Goal: Entertainment & Leisure: Consume media (video, audio)

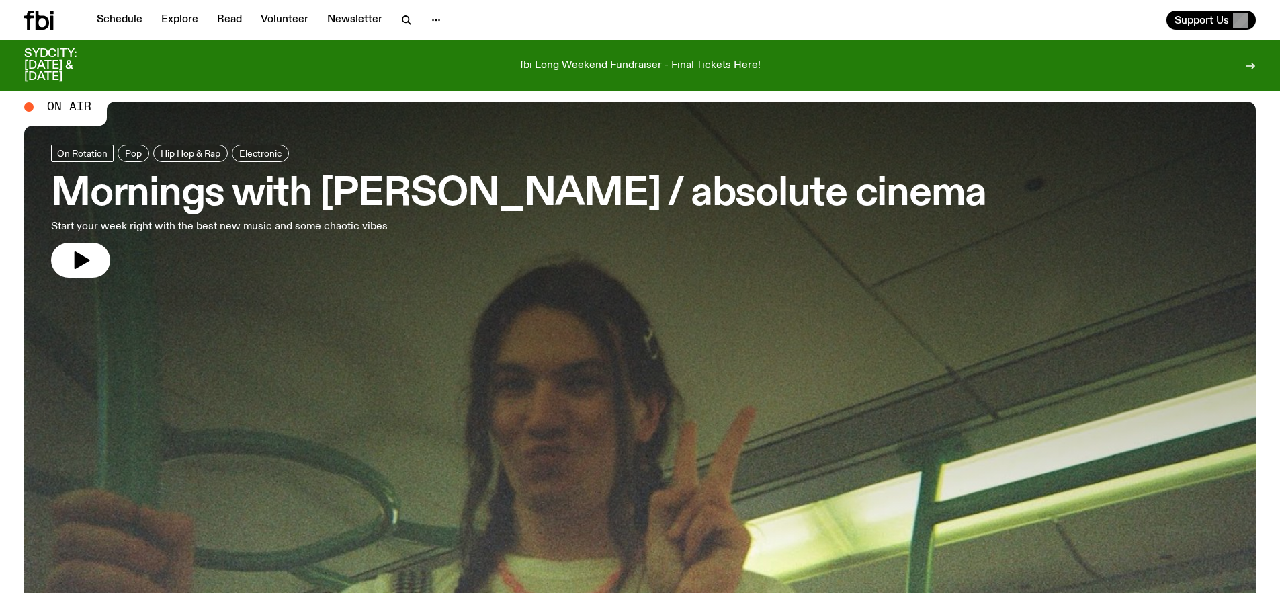
scroll to position [28, 0]
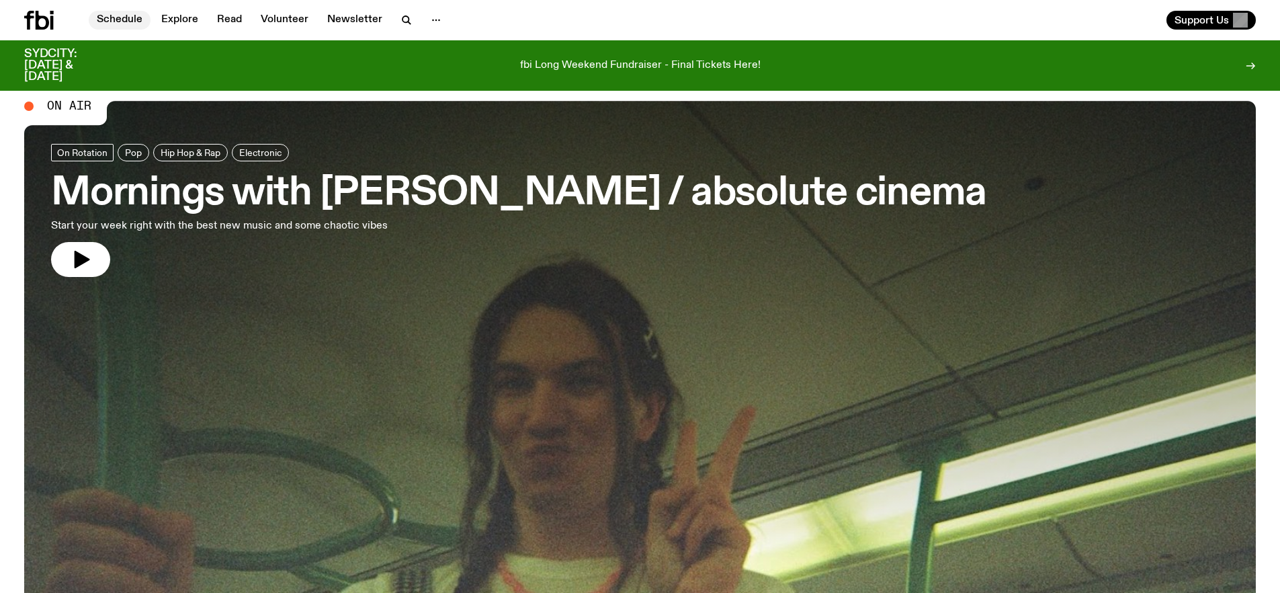
click at [130, 19] on link "Schedule" at bounding box center [120, 20] width 62 height 19
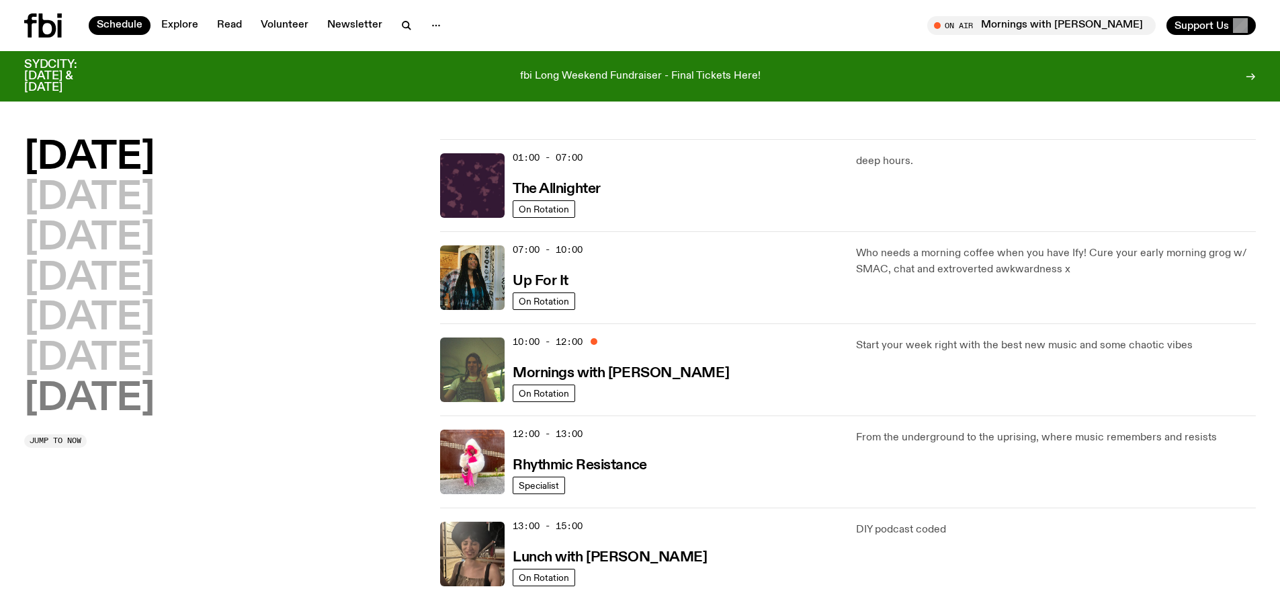
click at [103, 392] on h2 "[DATE]" at bounding box center [89, 399] width 130 height 38
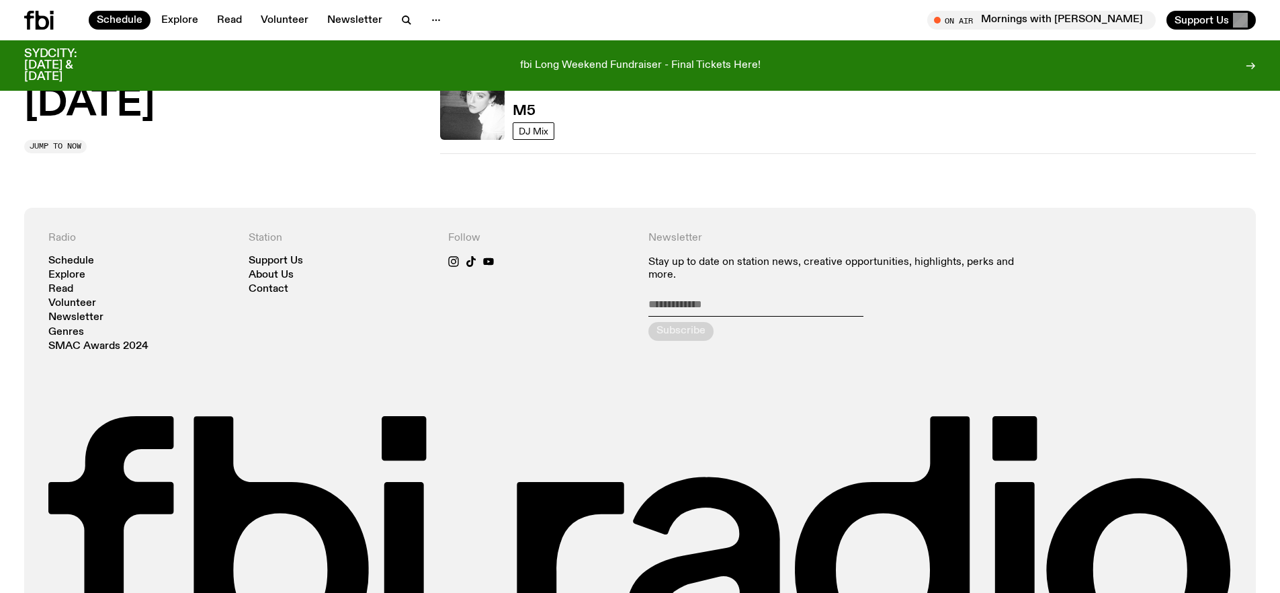
scroll to position [886, 0]
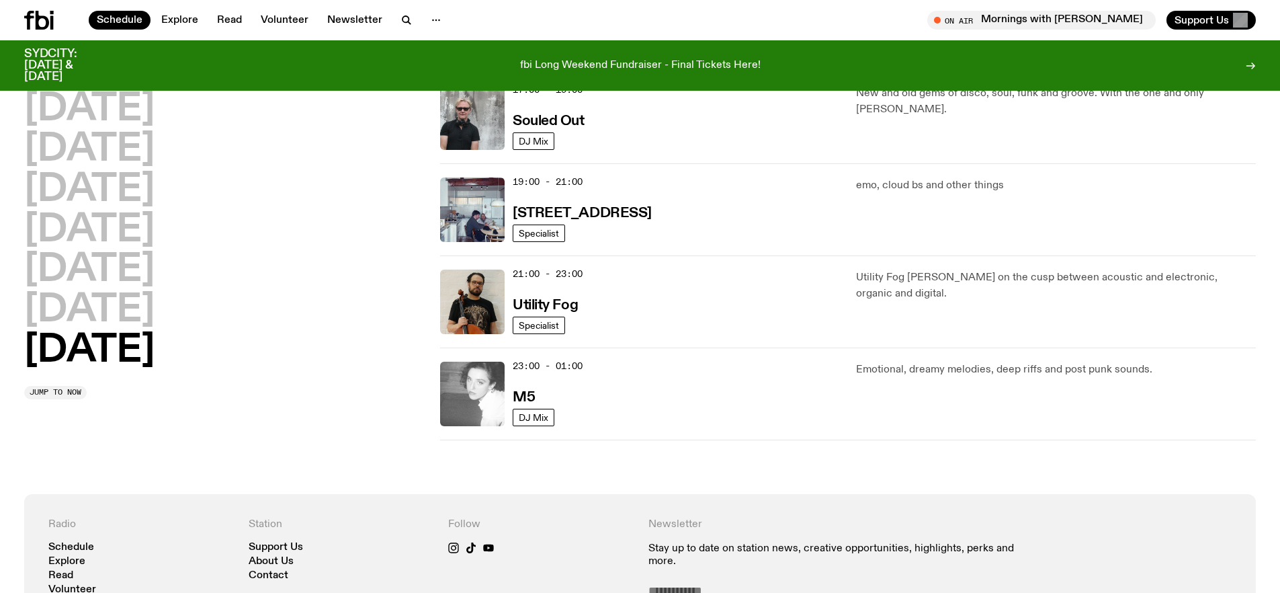
click at [499, 384] on img at bounding box center [472, 394] width 65 height 65
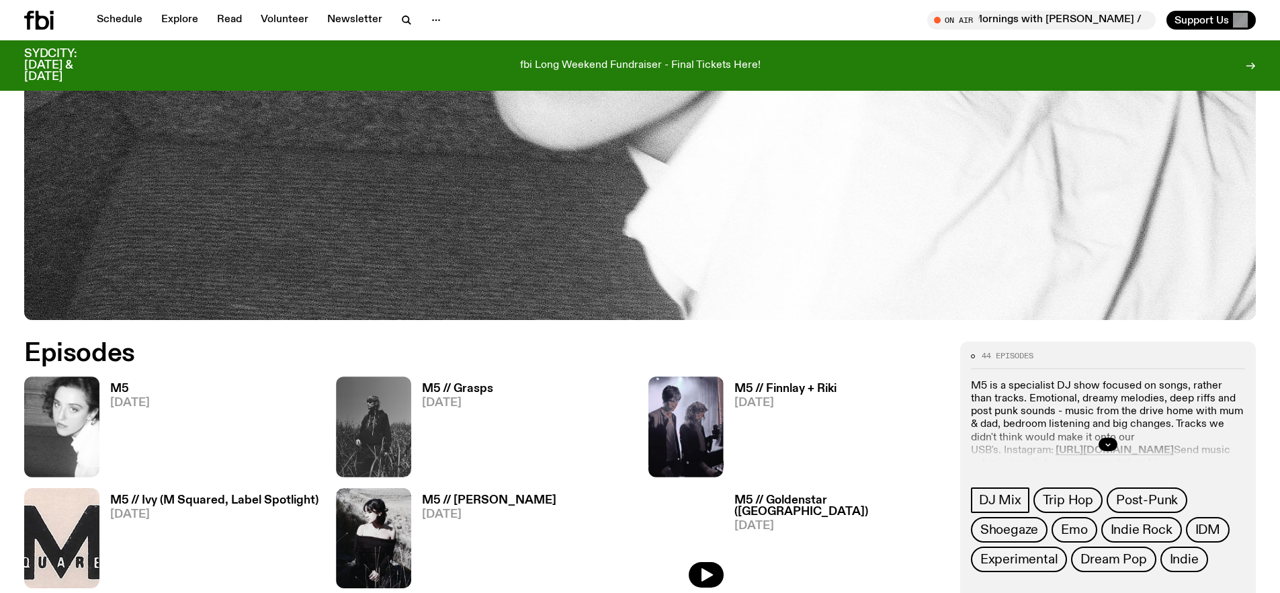
scroll to position [575, 0]
click at [99, 396] on img at bounding box center [61, 426] width 75 height 100
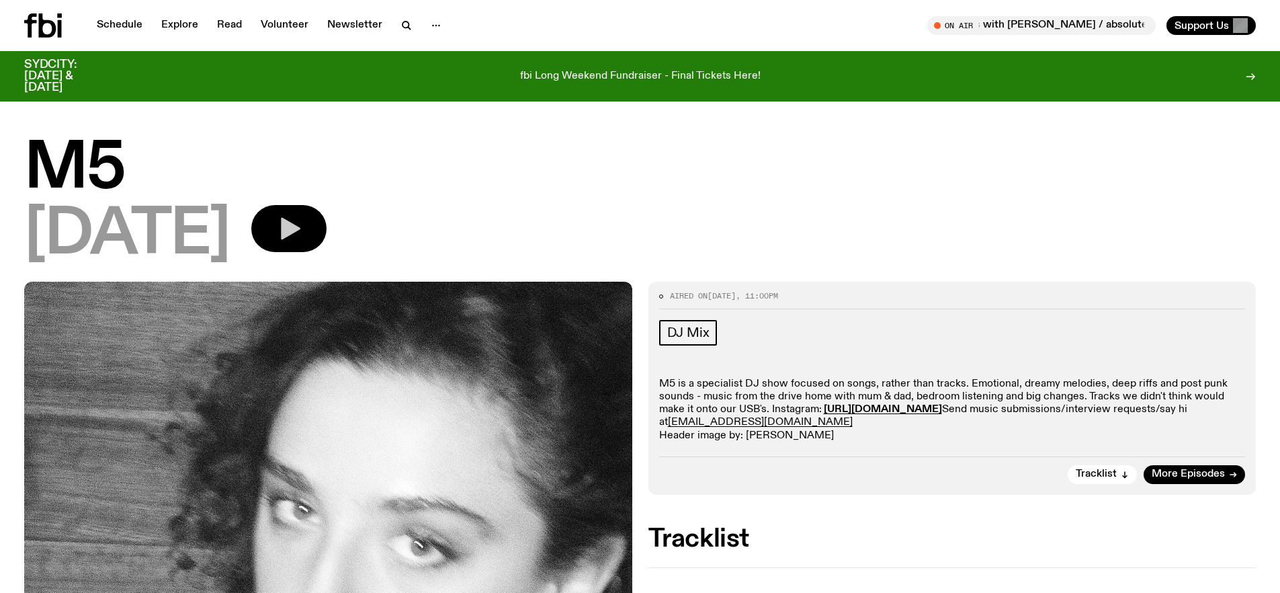
click at [300, 235] on icon "button" at bounding box center [290, 229] width 19 height 22
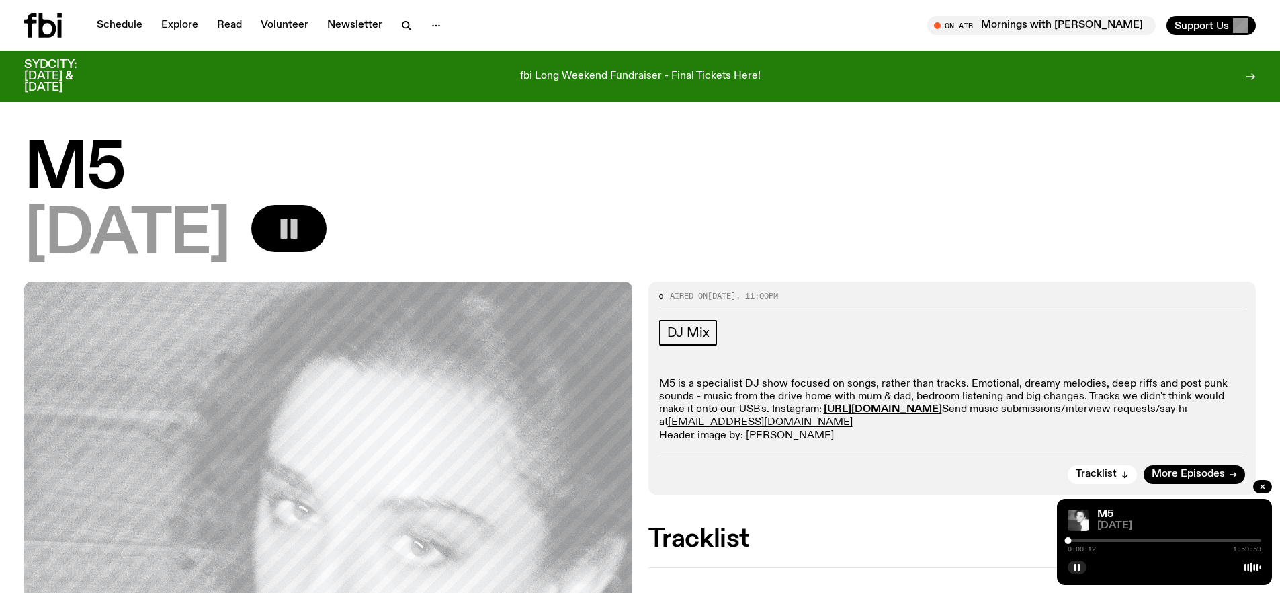
click at [1076, 539] on div at bounding box center [1165, 540] width 194 height 3
click at [1089, 539] on div at bounding box center [1165, 540] width 194 height 3
click at [1094, 541] on div at bounding box center [1165, 540] width 194 height 3
click at [1099, 541] on div at bounding box center [1165, 540] width 194 height 3
click at [1103, 540] on div at bounding box center [1165, 540] width 194 height 3
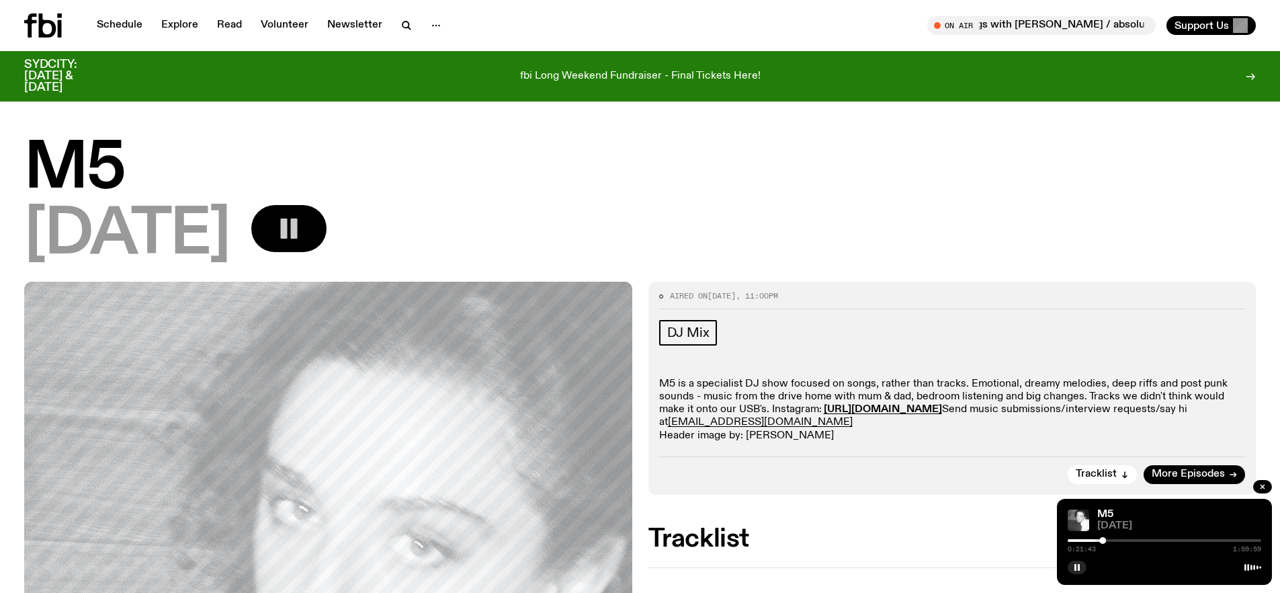
click at [1106, 540] on div at bounding box center [1165, 540] width 194 height 3
click at [1112, 540] on div at bounding box center [1165, 540] width 194 height 3
click at [1110, 540] on div at bounding box center [1112, 540] width 7 height 7
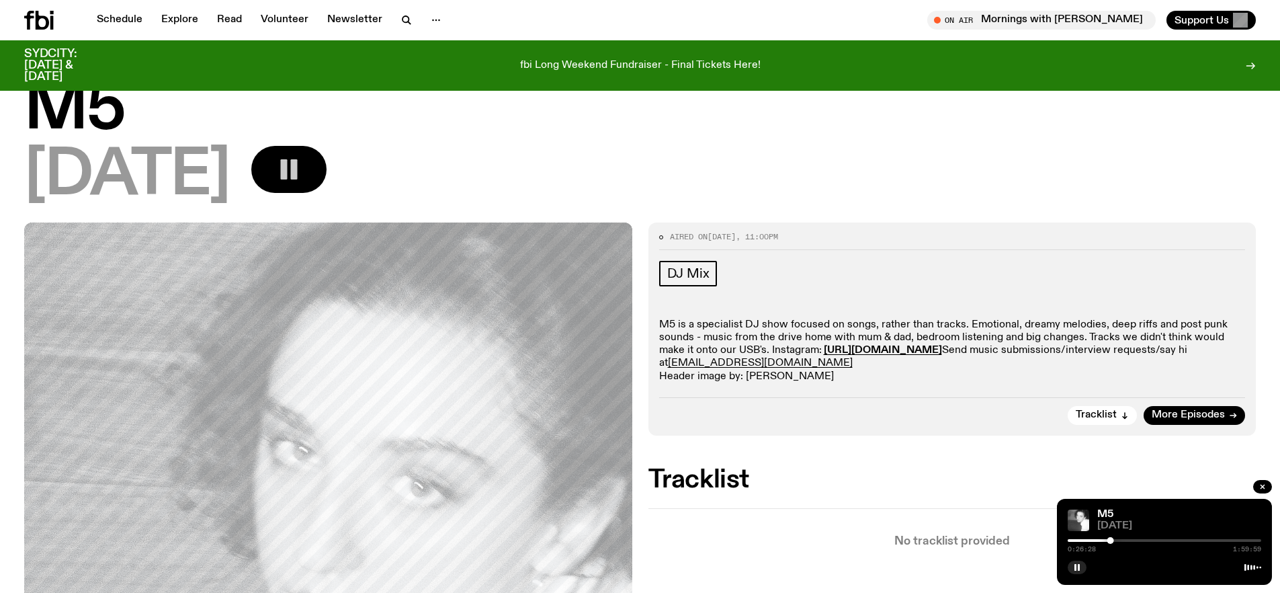
scroll to position [71, 0]
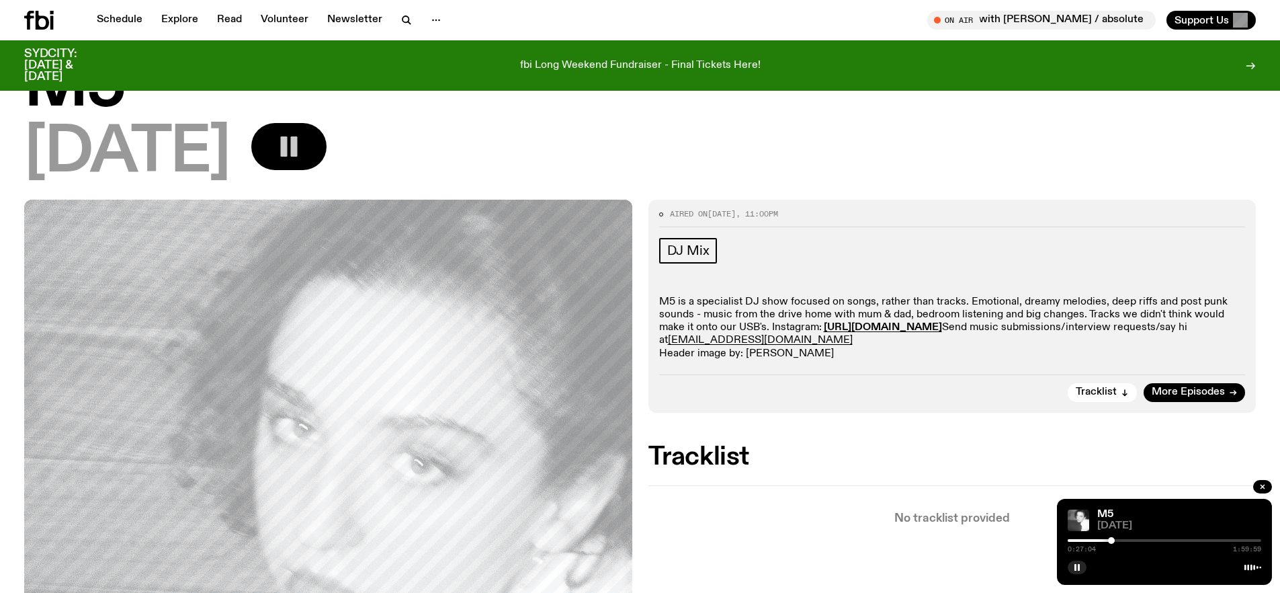
click at [1111, 541] on div at bounding box center [1111, 540] width 7 height 7
click at [1112, 542] on div at bounding box center [1111, 540] width 7 height 7
click at [1271, 488] on button "button" at bounding box center [1262, 486] width 19 height 13
